Goal: Use online tool/utility

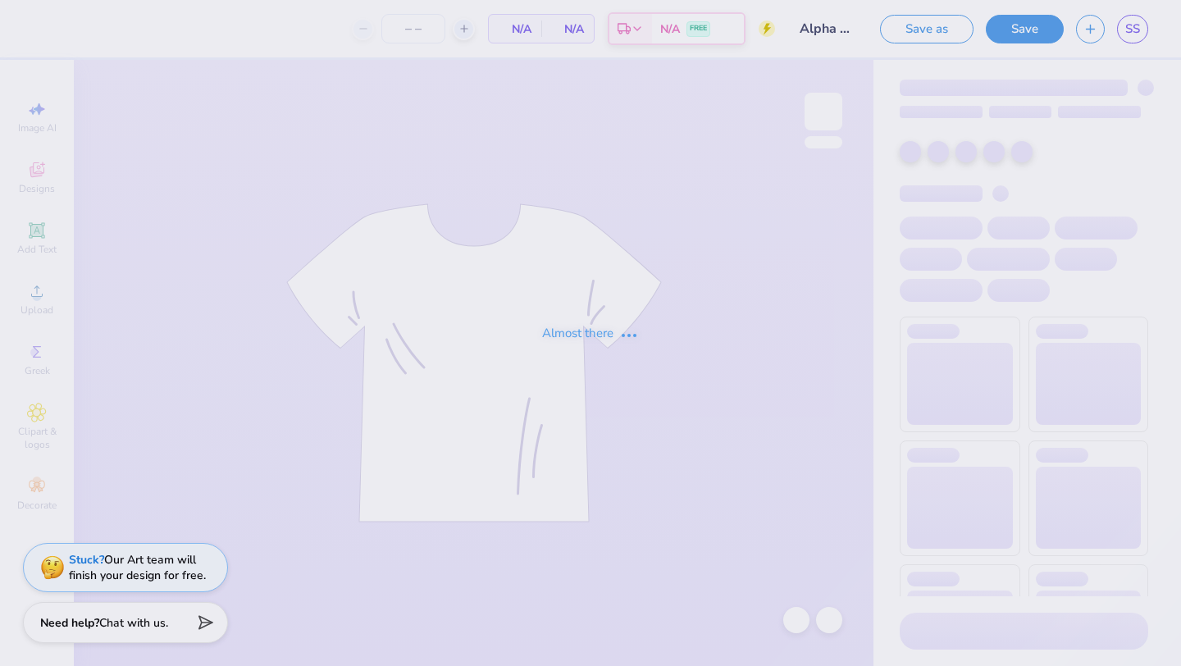
type input "24"
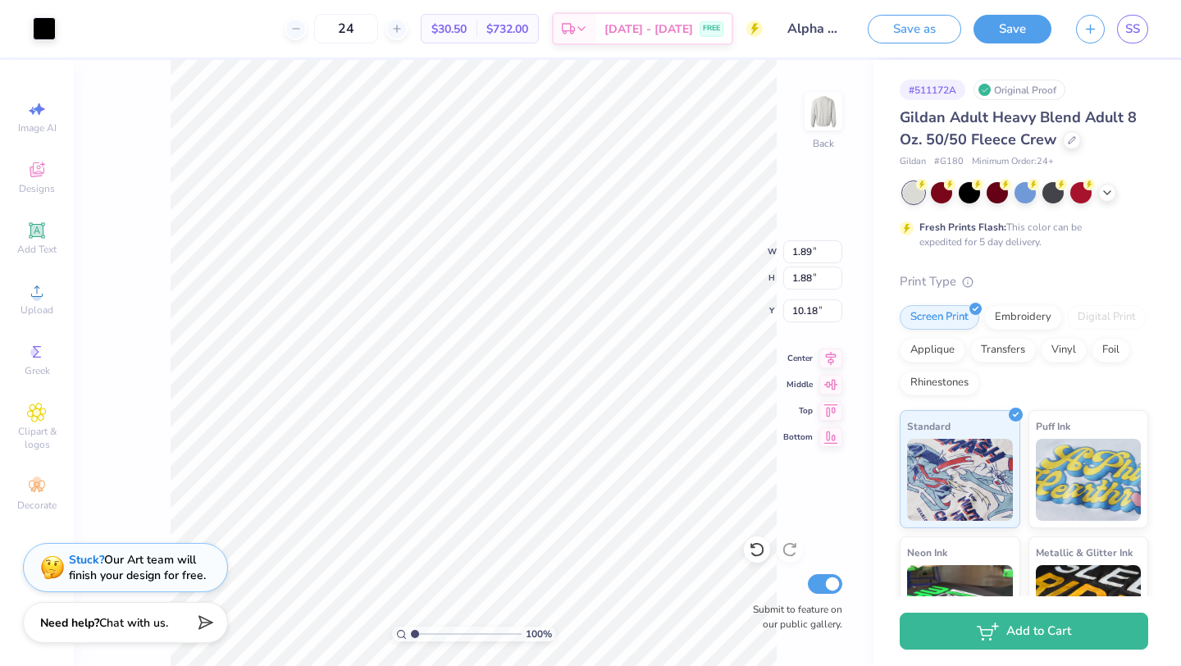
type input "1.89"
type input "1.88"
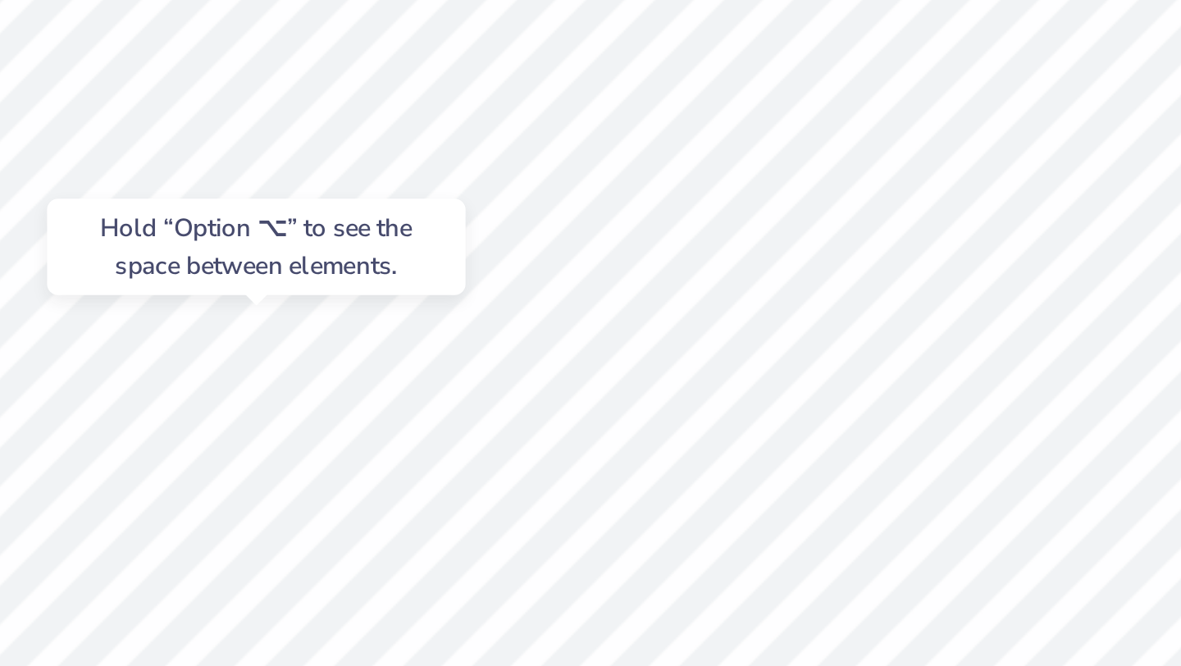
type input "10.51"
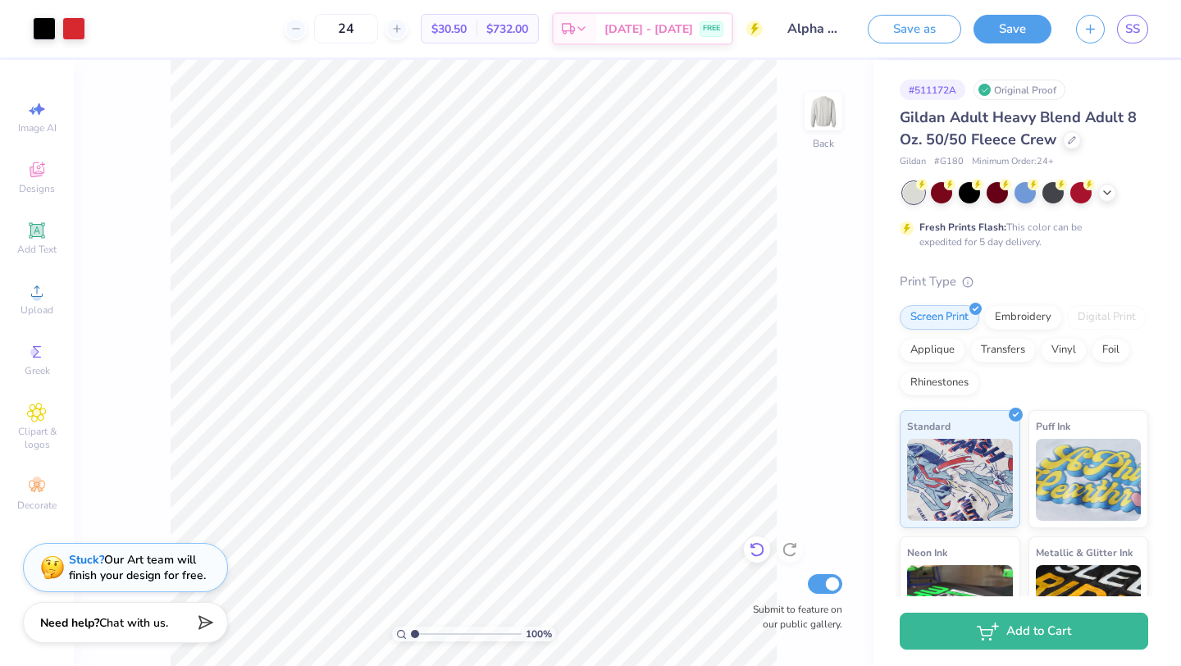
click at [754, 552] on icon at bounding box center [757, 549] width 16 height 16
click at [755, 552] on icon at bounding box center [757, 549] width 16 height 16
type input "9.99"
click at [756, 540] on div at bounding box center [757, 549] width 26 height 26
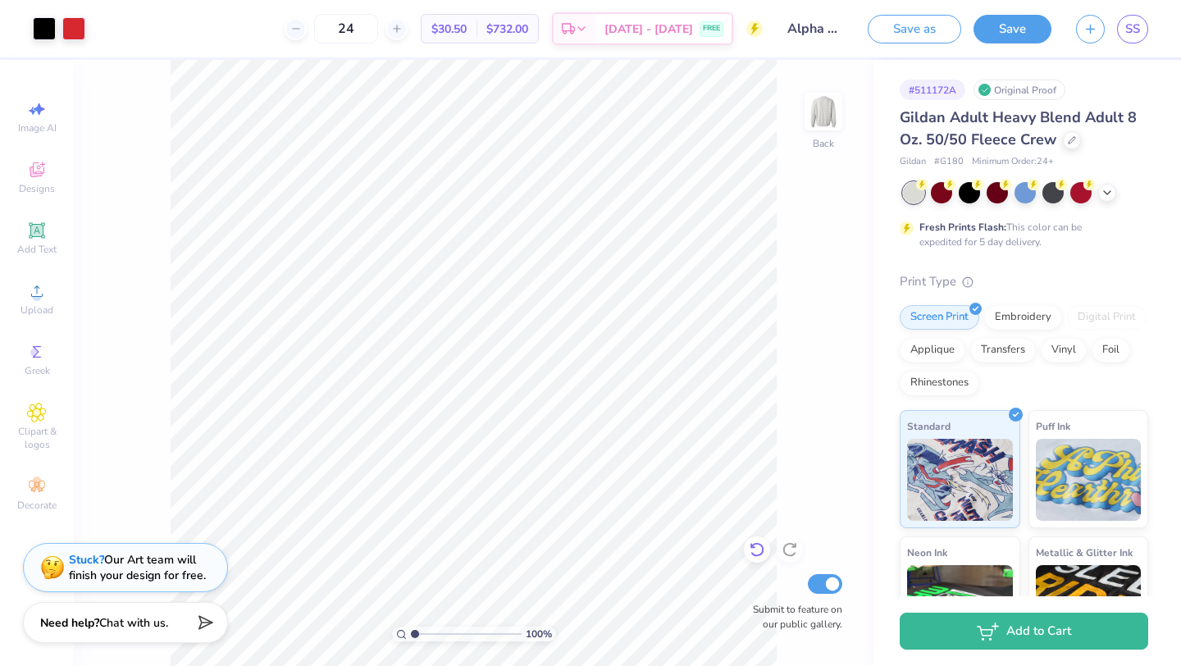
click at [756, 540] on div at bounding box center [757, 549] width 26 height 26
